Goal: Find specific page/section: Find specific page/section

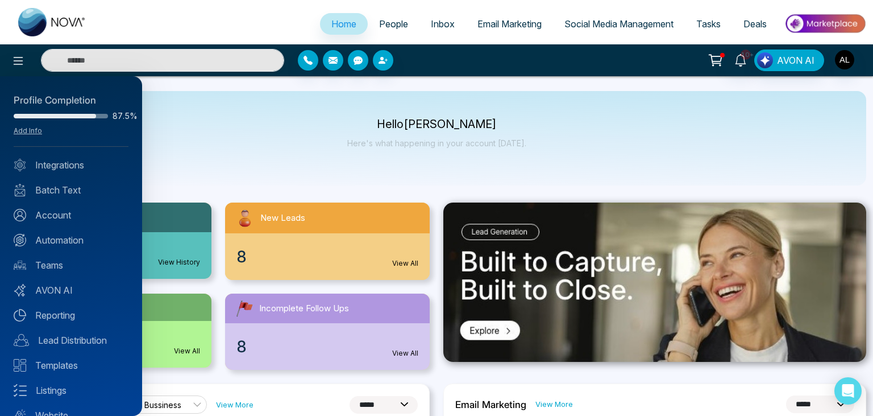
select select "*"
click at [61, 162] on link "Integrations" at bounding box center [71, 165] width 115 height 14
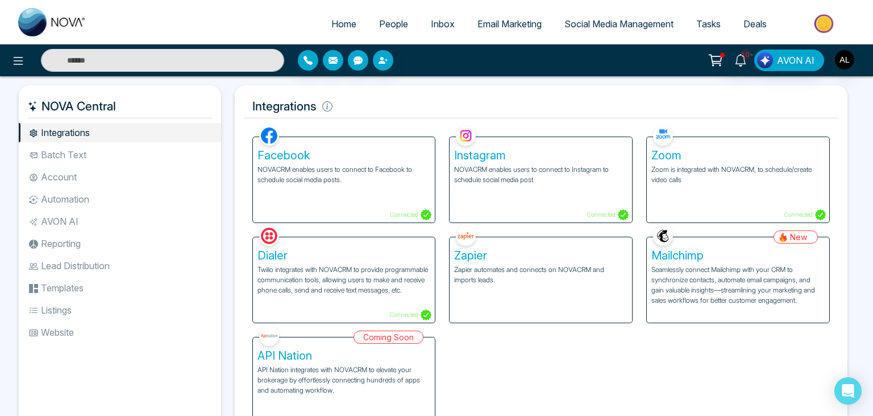
click at [712, 192] on div "Zoom Zoom is integrated with NOVACRM, to schedule/create video calls Connected" at bounding box center [738, 179] width 182 height 85
